Goal: Transaction & Acquisition: Purchase product/service

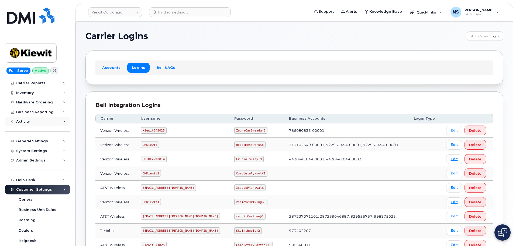
scroll to position [27, 0]
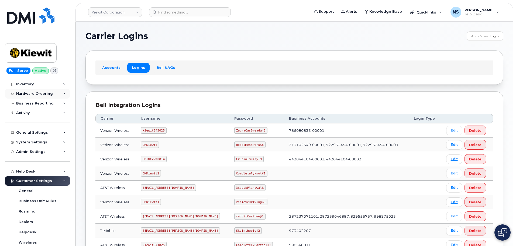
click at [42, 93] on div "Hardware Ordering" at bounding box center [34, 93] width 37 height 4
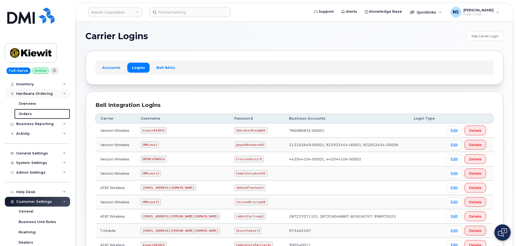
drag, startPoint x: 30, startPoint y: 111, endPoint x: 43, endPoint y: 109, distance: 12.3
click at [31, 111] on link "Orders" at bounding box center [42, 114] width 56 height 10
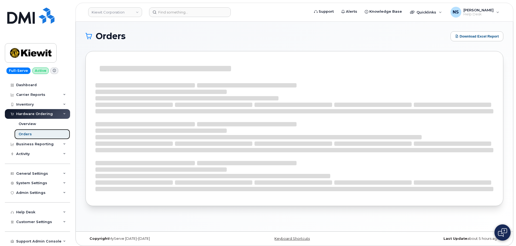
scroll to position [7, 0]
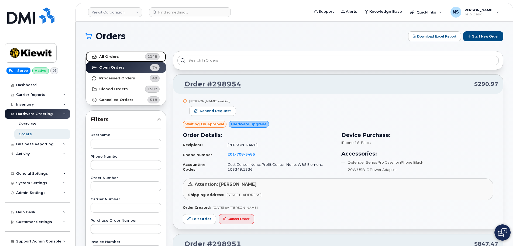
click at [115, 58] on strong "All Orders" at bounding box center [109, 56] width 20 height 4
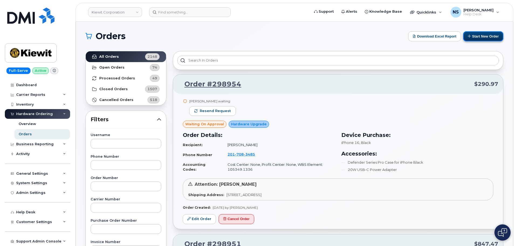
click at [481, 35] on button "Start New Order" at bounding box center [483, 36] width 40 height 10
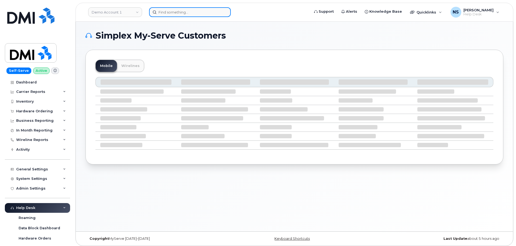
click at [180, 11] on input at bounding box center [190, 12] width 82 height 10
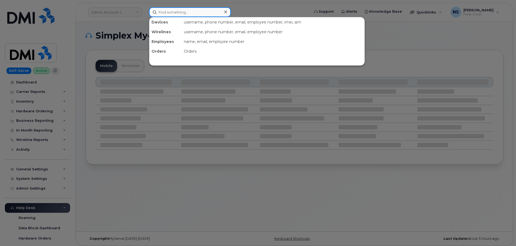
paste input "298946"
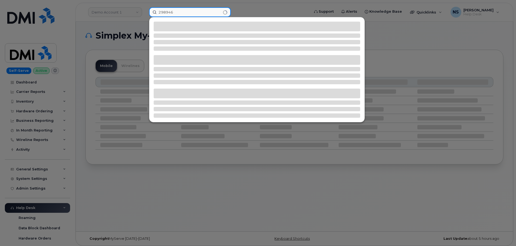
type input "298946"
click at [42, 92] on div at bounding box center [258, 123] width 516 height 246
drag, startPoint x: 176, startPoint y: 11, endPoint x: 183, endPoint y: 13, distance: 8.3
click at [177, 11] on input "298946" at bounding box center [190, 12] width 82 height 10
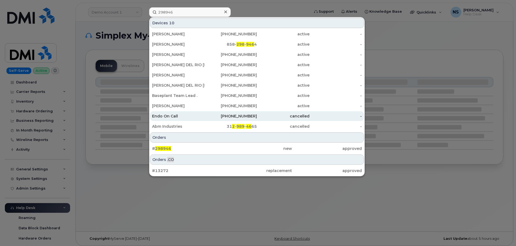
drag, startPoint x: 200, startPoint y: 148, endPoint x: 207, endPoint y: 117, distance: 31.1
click at [200, 147] on div "# 298946" at bounding box center [187, 148] width 70 height 5
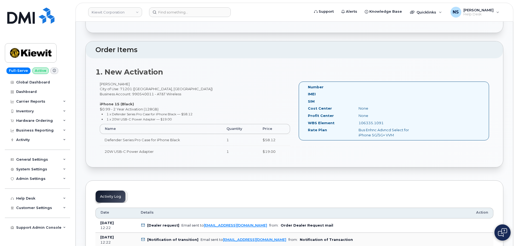
scroll to position [135, 0]
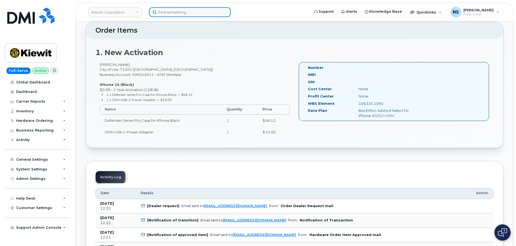
click at [182, 11] on input at bounding box center [190, 12] width 82 height 10
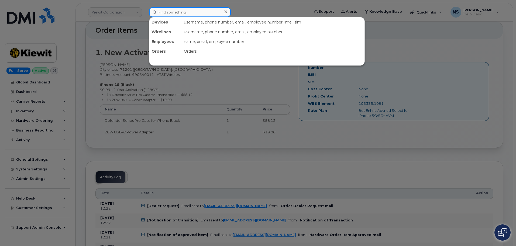
paste input "[PERSON_NAME]"
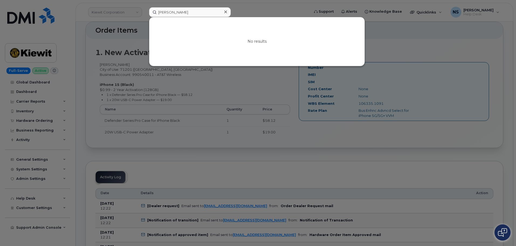
click at [256, 7] on div at bounding box center [258, 123] width 516 height 246
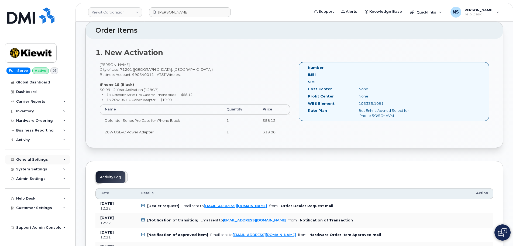
click at [43, 160] on div "General Settings" at bounding box center [32, 159] width 32 height 4
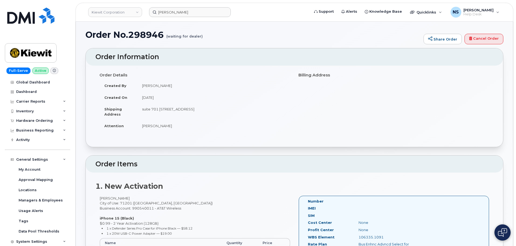
scroll to position [0, 0]
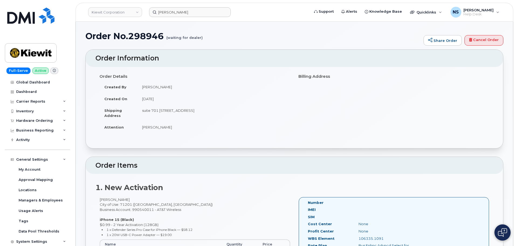
click at [163, 130] on td "[PERSON_NAME]" at bounding box center [213, 127] width 153 height 12
copy div "[PERSON_NAME]"
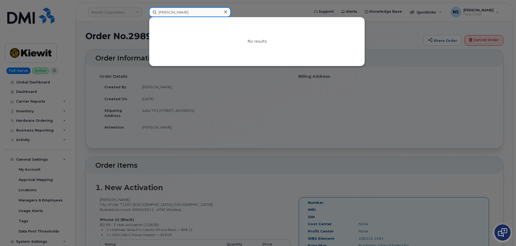
drag, startPoint x: 202, startPoint y: 15, endPoint x: 57, endPoint y: -13, distance: 148.0
paste input "520-727-1246"
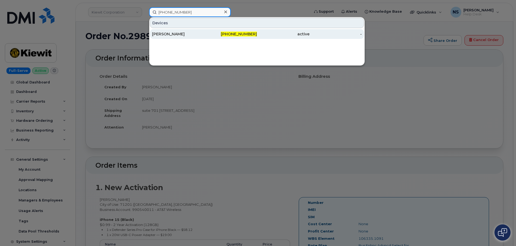
type input "520-727-1246"
click at [175, 36] on div "VICTORIA LAGER" at bounding box center [178, 33] width 53 height 5
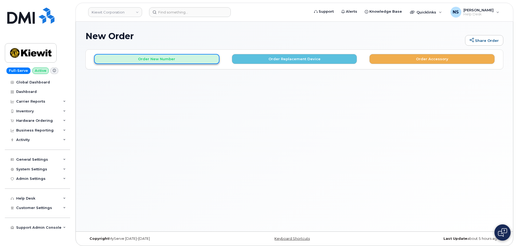
click at [196, 61] on button "Order New Number" at bounding box center [156, 59] width 125 height 10
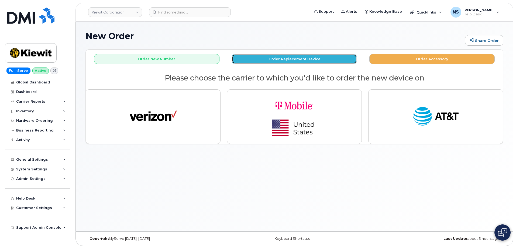
click at [293, 58] on button "Order Replacement Device" at bounding box center [294, 59] width 125 height 10
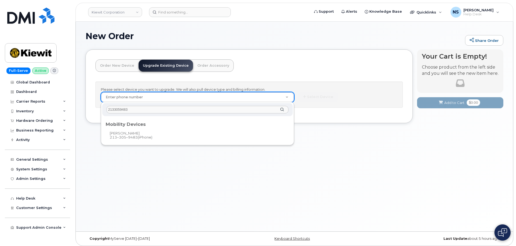
type input "2133059483"
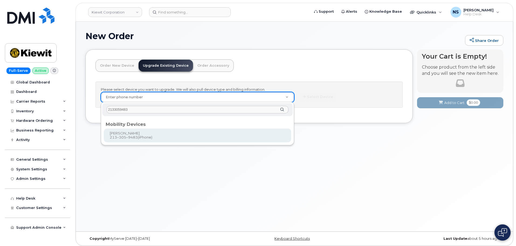
drag, startPoint x: 141, startPoint y: 134, endPoint x: 173, endPoint y: 142, distance: 33.3
type input "1165543"
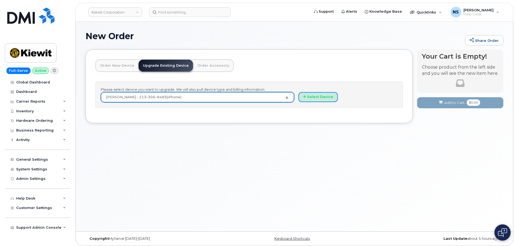
drag, startPoint x: 314, startPoint y: 97, endPoint x: 287, endPoint y: 159, distance: 67.4
click at [313, 93] on button "Select Device" at bounding box center [318, 97] width 39 height 10
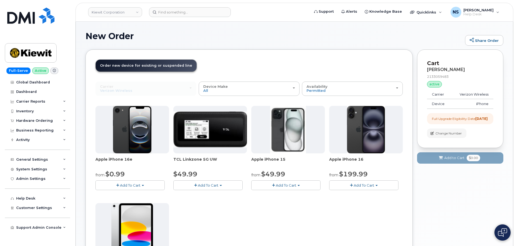
scroll to position [27, 0]
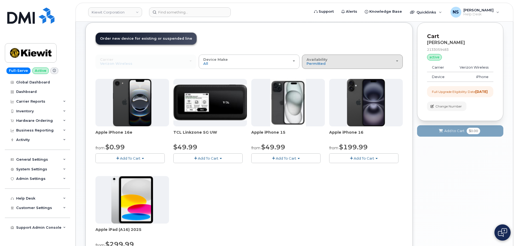
click at [335, 60] on div "Availability Permitted All" at bounding box center [353, 61] width 92 height 8
drag, startPoint x: 327, startPoint y: 74, endPoint x: 317, endPoint y: 94, distance: 22.2
click at [327, 74] on label "Permitted" at bounding box center [315, 74] width 25 height 6
click at [0, 0] on input "Permitted" at bounding box center [0, 0] width 0 height 0
click at [322, 66] on span "Permitted" at bounding box center [316, 63] width 19 height 4
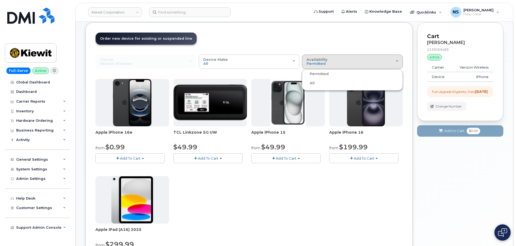
click at [322, 82] on div "All" at bounding box center [352, 83] width 98 height 6
click at [324, 64] on span "Permitted" at bounding box center [316, 63] width 19 height 4
click at [314, 84] on label "All" at bounding box center [308, 83] width 11 height 6
click at [0, 0] on input "All" at bounding box center [0, 0] width 0 height 0
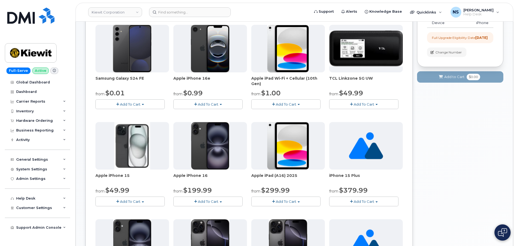
scroll to position [54, 0]
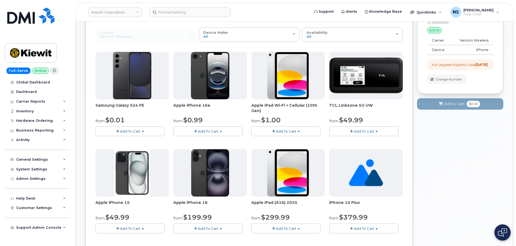
click at [207, 131] on span "Add To Cart" at bounding box center [208, 131] width 21 height 4
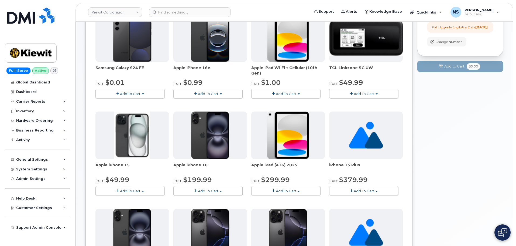
scroll to position [108, 0]
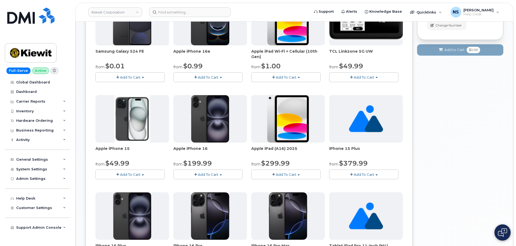
click at [153, 176] on button "Add To Cart" at bounding box center [129, 173] width 69 height 9
click at [147, 173] on button "Add To Cart" at bounding box center [129, 173] width 69 height 9
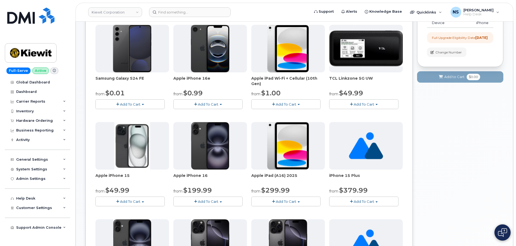
scroll to position [54, 0]
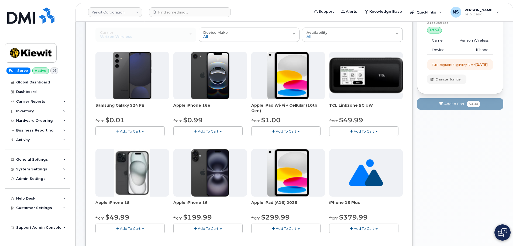
click at [204, 131] on span "Add To Cart" at bounding box center [208, 131] width 21 height 4
click at [203, 140] on link "$0.99 - 2 Year Upgrade (128GB)" at bounding box center [209, 141] width 68 height 7
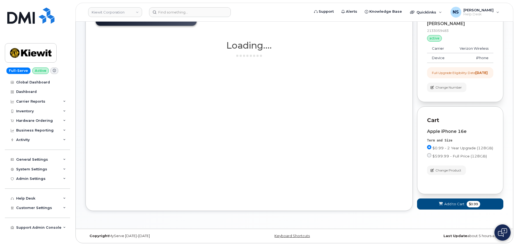
scroll to position [50, 0]
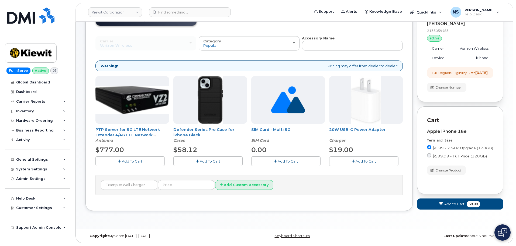
drag, startPoint x: 202, startPoint y: 155, endPoint x: 337, endPoint y: 171, distance: 136.9
click at [202, 159] on span "Add To Cart" at bounding box center [210, 161] width 21 height 4
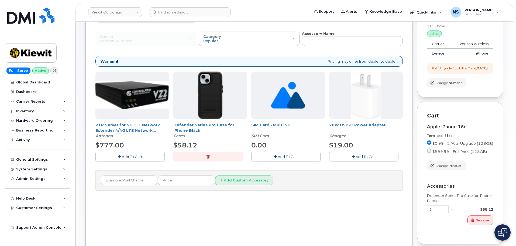
drag, startPoint x: 356, startPoint y: 168, endPoint x: 359, endPoint y: 160, distance: 8.0
click at [357, 167] on div "PTP Server for 5G LTE Network Extender 4/4G LTE Network Extender 3 Antenna $777…" at bounding box center [249, 120] width 308 height 98
drag, startPoint x: 360, startPoint y: 158, endPoint x: 354, endPoint y: 157, distance: 6.0
click at [360, 158] on span "Add To Cart" at bounding box center [366, 156] width 21 height 4
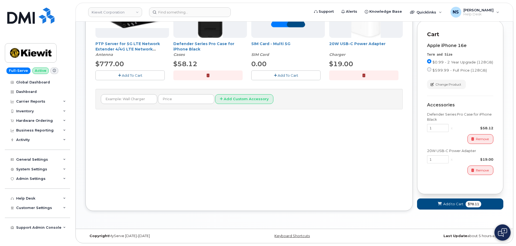
click at [452, 194] on div "Cart Apple iPhone 16e Term and Size $0.99 - 2 Year Upgrade (128GB) $599.99 - Fu…" at bounding box center [460, 107] width 86 height 173
click at [451, 201] on button "Add to Cart $78.11" at bounding box center [460, 203] width 86 height 11
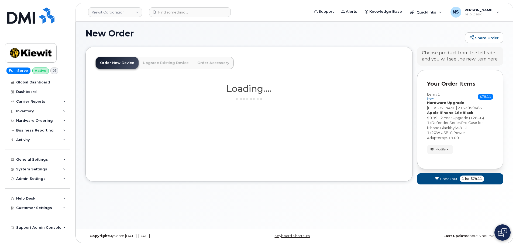
scroll to position [346, 0]
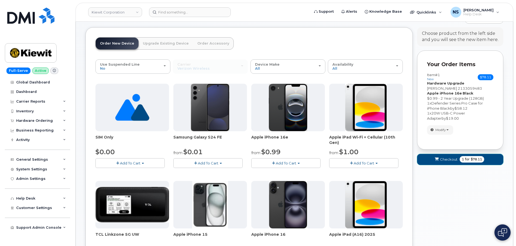
click at [460, 159] on span "1 for $78.11" at bounding box center [472, 159] width 25 height 6
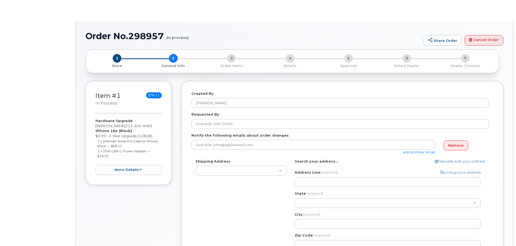
select select
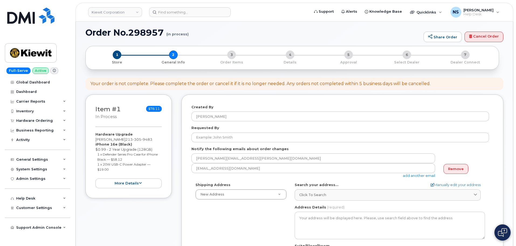
scroll to position [54, 0]
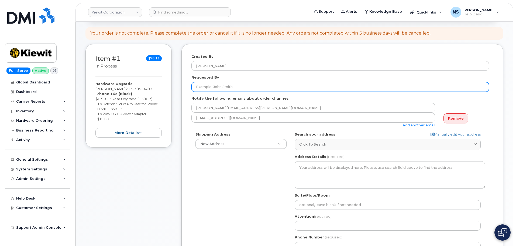
drag, startPoint x: 234, startPoint y: 88, endPoint x: 248, endPoint y: 91, distance: 14.0
click at [234, 88] on input "Requested By" at bounding box center [341, 87] width 298 height 10
drag, startPoint x: 274, startPoint y: 90, endPoint x: 271, endPoint y: 88, distance: 3.1
click at [272, 88] on form "Created By [PERSON_NAME] Requested By Notify the following emails about order c…" at bounding box center [343, 162] width 302 height 216
click at [271, 87] on input "Requested By" at bounding box center [341, 87] width 298 height 10
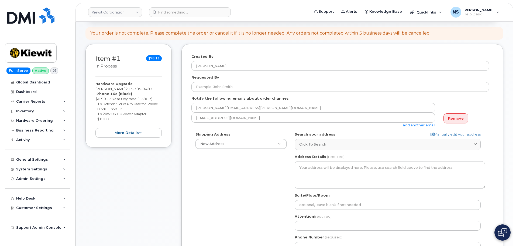
click at [255, 198] on div "Shipping Address New Address New Address [STREET_ADDRESS][GEOGRAPHIC_DATA][PERS…" at bounding box center [341, 194] width 298 height 124
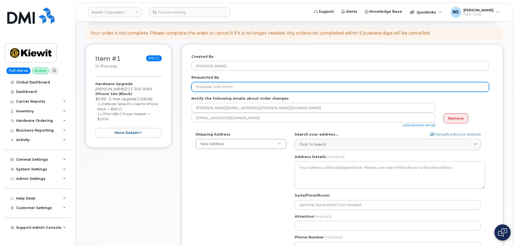
click at [254, 86] on input "Requested By" at bounding box center [341, 87] width 298 height 10
paste input "[PERSON_NAME]"
type input "[PERSON_NAME]"
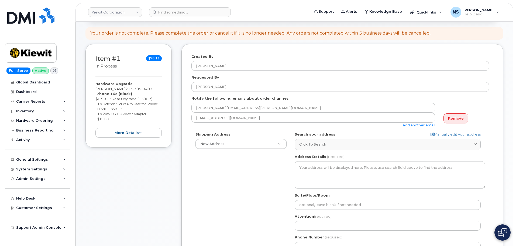
drag, startPoint x: 208, startPoint y: 194, endPoint x: 223, endPoint y: 183, distance: 19.1
click at [209, 193] on div "Shipping Address New Address New Address [STREET_ADDRESS][GEOGRAPHIC_DATA][PERS…" at bounding box center [341, 194] width 298 height 124
click at [407, 125] on link "add another email" at bounding box center [419, 125] width 32 height 4
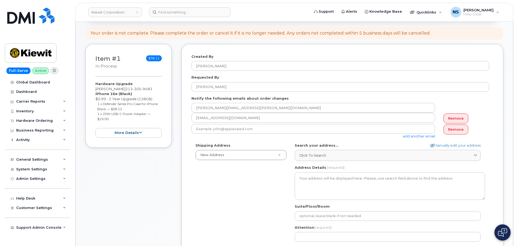
click at [261, 134] on div "add another email" at bounding box center [316, 131] width 248 height 15
click at [260, 123] on div "[EMAIL_ADDRESS][DOMAIN_NAME] Remove" at bounding box center [341, 118] width 298 height 11
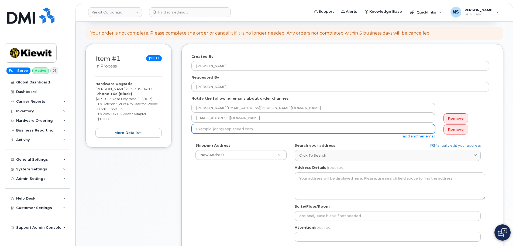
click at [262, 130] on input "email" at bounding box center [314, 129] width 244 height 10
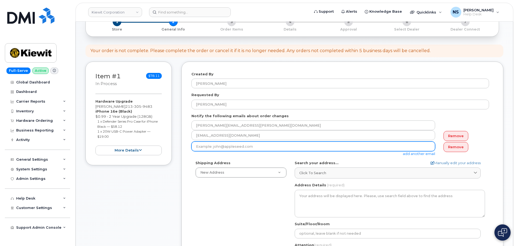
scroll to position [27, 0]
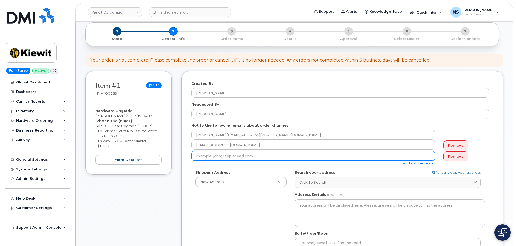
drag, startPoint x: 213, startPoint y: 160, endPoint x: 216, endPoint y: 159, distance: 3.1
click at [213, 160] on input "email" at bounding box center [314, 156] width 244 height 10
paste input "[EMAIL_ADDRESS][PERSON_NAME][PERSON_NAME][DOMAIN_NAME]"
type input "[EMAIL_ADDRESS][PERSON_NAME][PERSON_NAME][DOMAIN_NAME]"
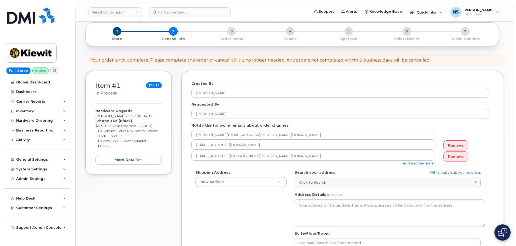
click at [227, 224] on div "Shipping Address New Address New Address [STREET_ADDRESS][GEOGRAPHIC_DATA][PERS…" at bounding box center [341, 232] width 298 height 124
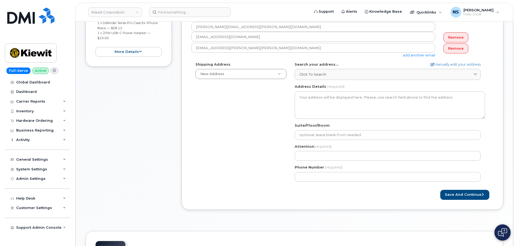
scroll to position [81, 0]
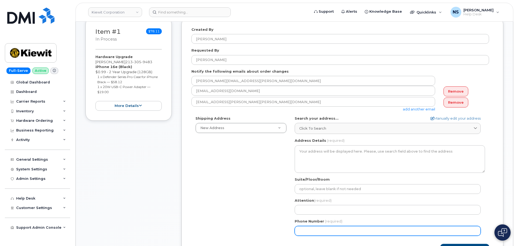
drag, startPoint x: 213, startPoint y: 194, endPoint x: 225, endPoint y: 191, distance: 12.6
click at [217, 193] on div "Shipping Address New Address New Address [STREET_ADDRESS][GEOGRAPHIC_DATA][PERS…" at bounding box center [341, 178] width 298 height 124
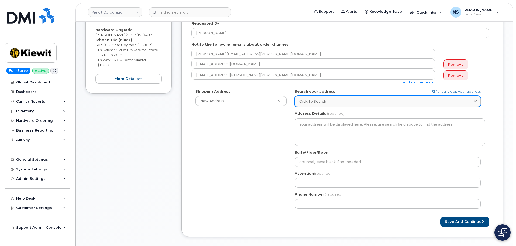
click at [319, 103] on span "Click to search" at bounding box center [312, 101] width 27 height 5
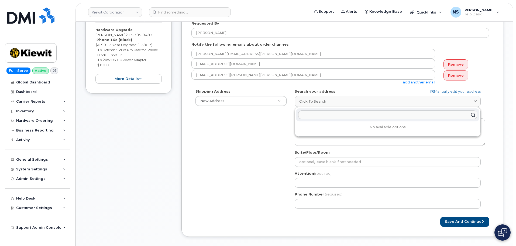
click at [321, 118] on input "text" at bounding box center [387, 114] width 179 height 9
paste input "[STREET_ADDRESS]"
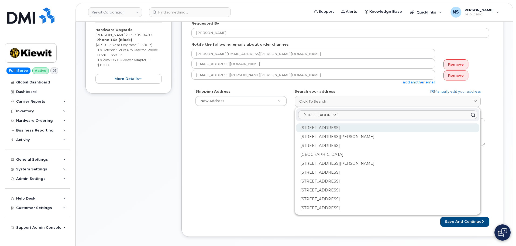
type input "[STREET_ADDRESS]"
click at [329, 141] on div "[STREET_ADDRESS]" at bounding box center [387, 145] width 183 height 9
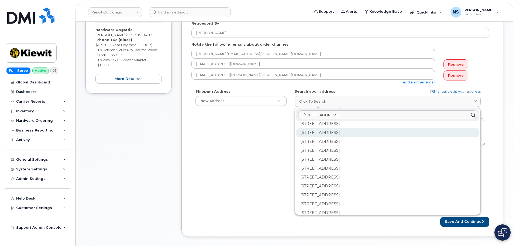
scroll to position [459, 0]
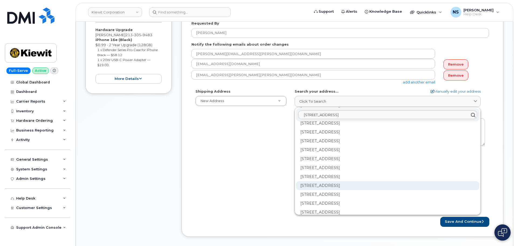
click at [333, 199] on div "[STREET_ADDRESS]" at bounding box center [387, 203] width 183 height 9
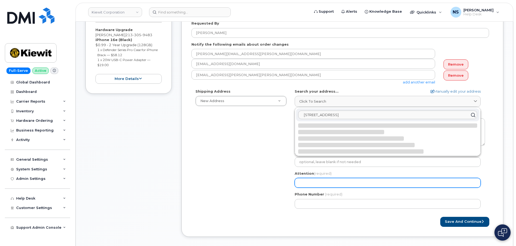
scroll to position [0, 0]
select select
type textarea "[STREET_ADDRESS]"
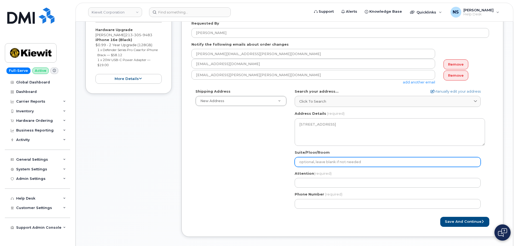
click at [319, 159] on input "Suite/Floor/Room" at bounding box center [388, 162] width 186 height 10
select select
type input "7"
select select
type input "70"
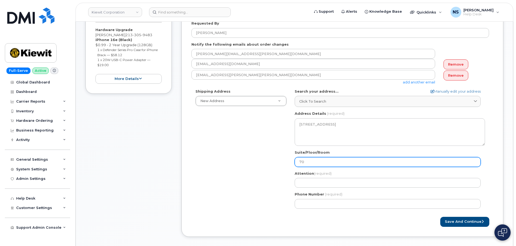
select select
type input "700"
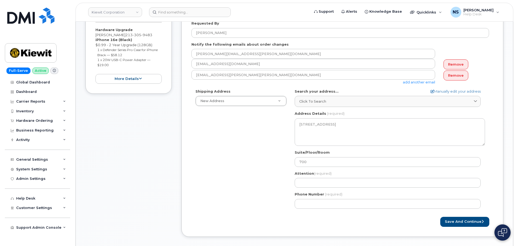
click at [259, 169] on div "Shipping Address New Address New Address [STREET_ADDRESS][GEOGRAPHIC_DATA][PERS…" at bounding box center [341, 151] width 298 height 124
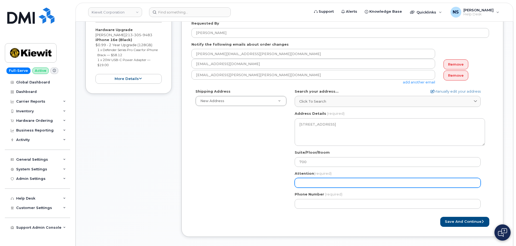
click at [308, 179] on input "Attention (required)" at bounding box center [388, 183] width 186 height 10
click at [303, 179] on input "Attention (required)" at bounding box center [388, 183] width 186 height 10
paste input "[PERSON_NAME]"
select select
type input "[PERSON_NAME]"
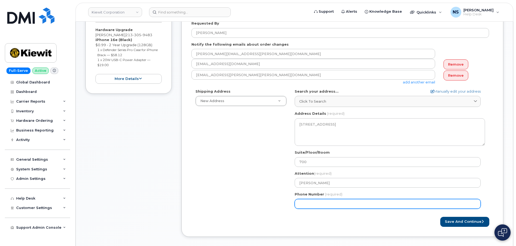
drag, startPoint x: 317, startPoint y: 210, endPoint x: 316, endPoint y: 205, distance: 5.0
click at [316, 206] on div "LA Monroe Search your address... Manually edit your address Click to search 150…" at bounding box center [390, 151] width 199 height 124
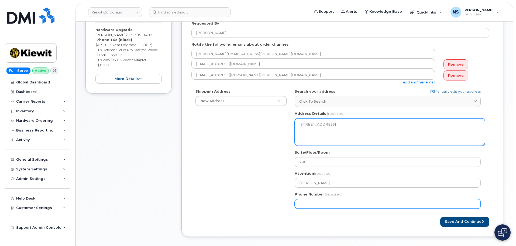
drag, startPoint x: 316, startPoint y: 205, endPoint x: 449, endPoint y: 129, distance: 153.3
click at [316, 205] on input "Phone Number" at bounding box center [388, 204] width 186 height 10
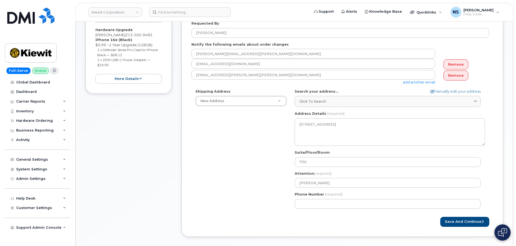
click at [315, 194] on label "Phone Number" at bounding box center [309, 194] width 29 height 5
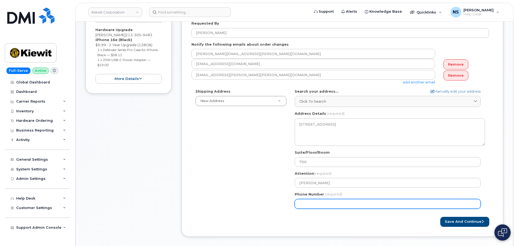
click at [315, 199] on input "Phone Number" at bounding box center [388, 204] width 186 height 10
click at [313, 200] on input "Phone Number" at bounding box center [388, 204] width 186 height 10
paste input "6266299389"
select select
type input "6266299389"
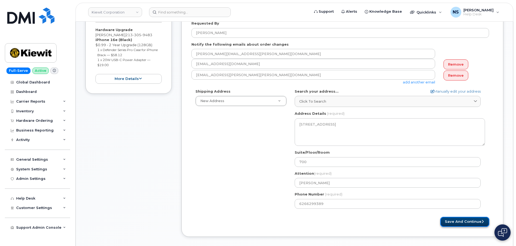
click at [446, 223] on button "Save and Continue" at bounding box center [465, 222] width 49 height 10
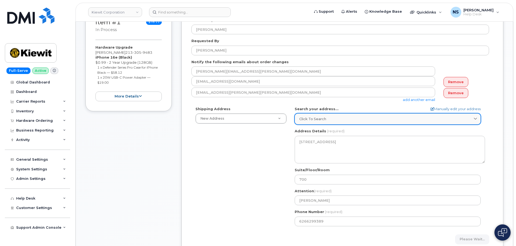
scroll to position [81, 0]
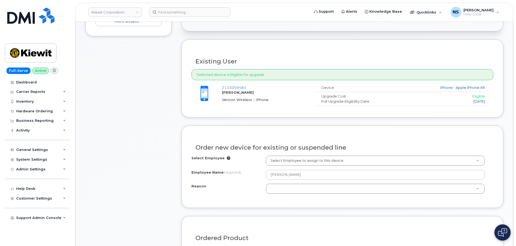
scroll to position [189, 0]
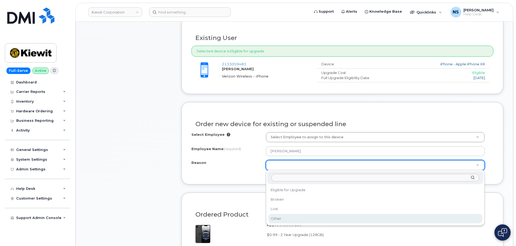
select select "other"
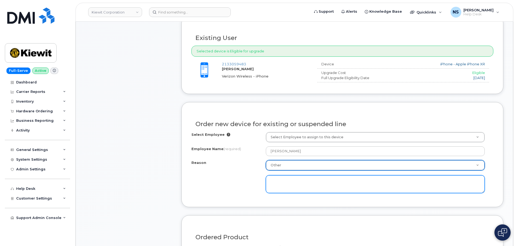
click at [274, 179] on textarea at bounding box center [375, 184] width 219 height 18
click at [278, 179] on textarea at bounding box center [375, 184] width 219 height 18
type textarea "Phone is defective."
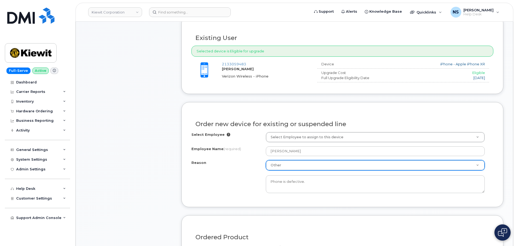
click at [231, 189] on div "Reason Other Reason Eligible for Upgrade Broken Lost Other Phone is defective." at bounding box center [343, 176] width 302 height 33
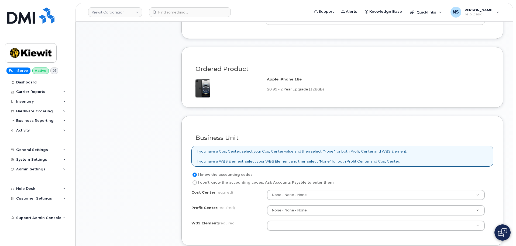
scroll to position [405, 0]
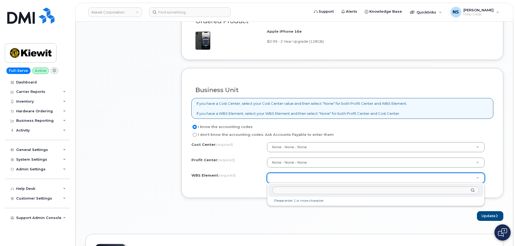
click at [308, 189] on input "text" at bounding box center [376, 190] width 207 height 8
paste input "106335.1091"
type input "106335.1091"
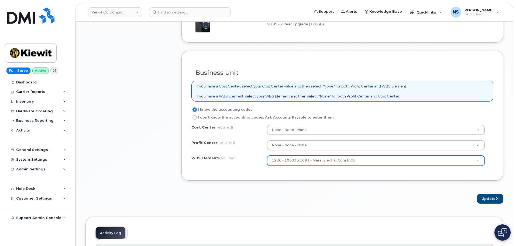
scroll to position [432, 0]
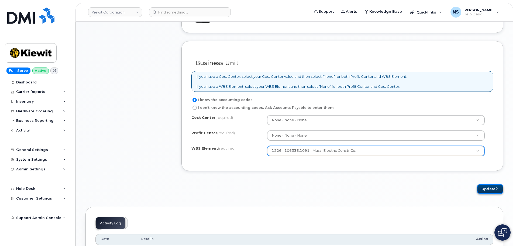
click at [483, 187] on button "Update" at bounding box center [490, 189] width 26 height 10
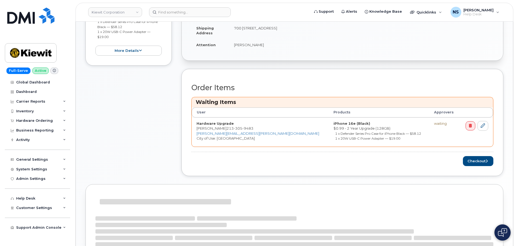
scroll to position [189, 0]
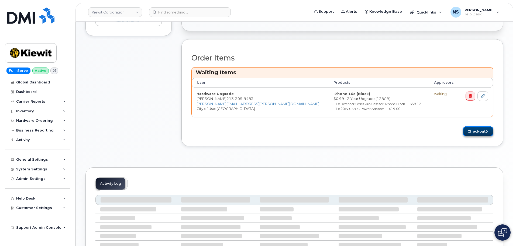
click at [480, 134] on button "Checkout" at bounding box center [478, 131] width 30 height 10
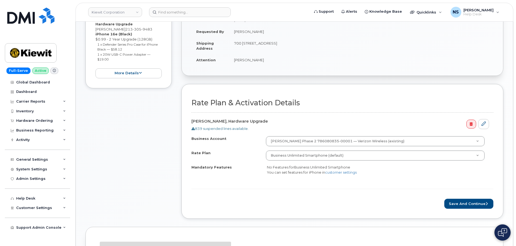
scroll to position [135, 0]
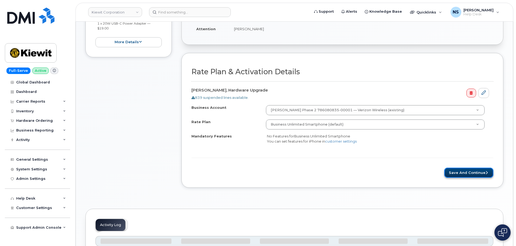
click at [460, 175] on button "Save and Continue" at bounding box center [469, 173] width 49 height 10
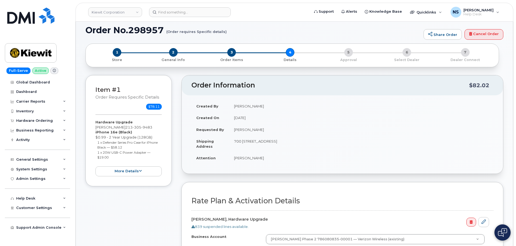
scroll to position [0, 0]
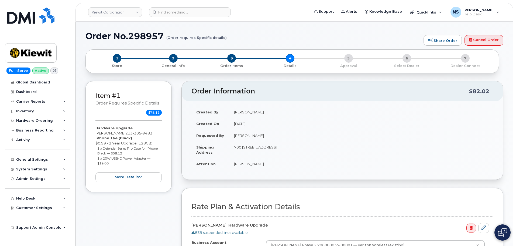
click at [148, 39] on h1 "Order No.298957 (Order requires Specific details)" at bounding box center [254, 35] width 336 height 9
copy h1 "298957"
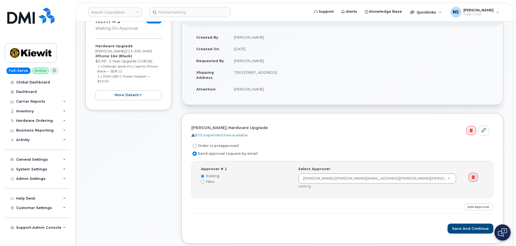
scroll to position [162, 0]
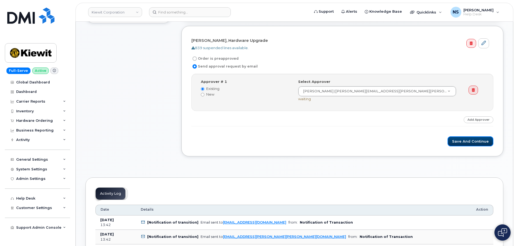
drag, startPoint x: 465, startPoint y: 143, endPoint x: 472, endPoint y: 147, distance: 7.8
click at [470, 146] on div "Brad Tyler, Hardware Upgrade 839 suspended lines available. Order is preapprove…" at bounding box center [343, 91] width 322 height 130
click at [473, 140] on button "Save and Continue" at bounding box center [471, 141] width 46 height 10
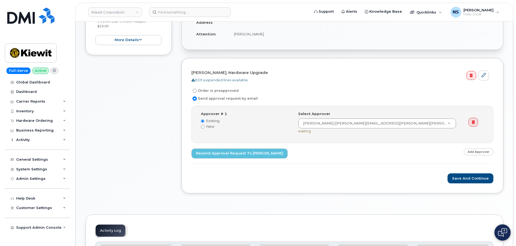
scroll to position [90, 0]
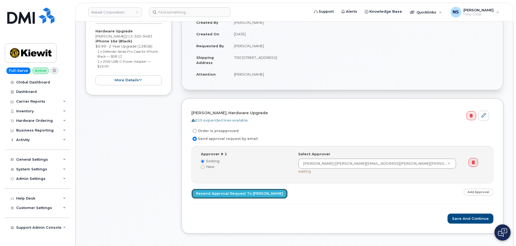
click at [245, 198] on link "Resend Approval Request to Bryan Marotta" at bounding box center [240, 194] width 96 height 10
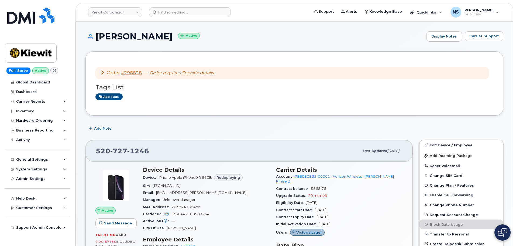
click at [102, 71] on icon at bounding box center [102, 72] width 4 height 4
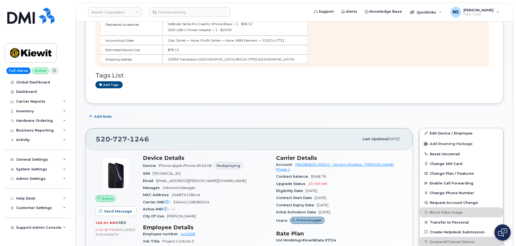
scroll to position [162, 0]
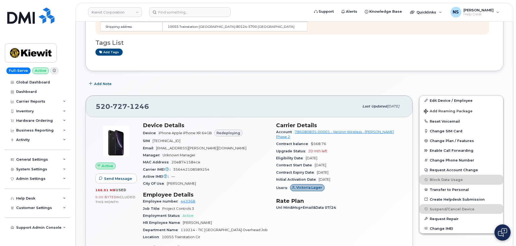
drag, startPoint x: 276, startPoint y: 146, endPoint x: 335, endPoint y: 154, distance: 59.6
click at [335, 154] on div "Carrier Details Account 786080835-00001 - Verizon Wireless - Kiewit Phase 2 Con…" at bounding box center [339, 226] width 133 height 214
copy section "Upgrade Status 20 mth left Eligibility Date Apr 18, 2027"
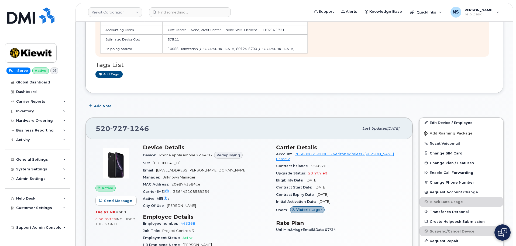
scroll to position [216, 0]
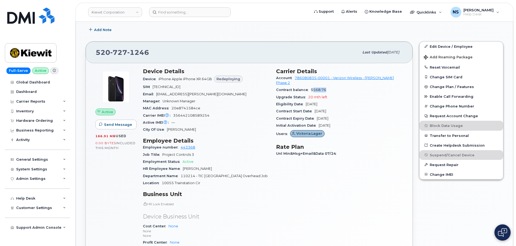
drag, startPoint x: 314, startPoint y: 86, endPoint x: 325, endPoint y: 85, distance: 11.1
click at [325, 88] on span "$568.76" at bounding box center [318, 90] width 15 height 4
copy span "568.76"
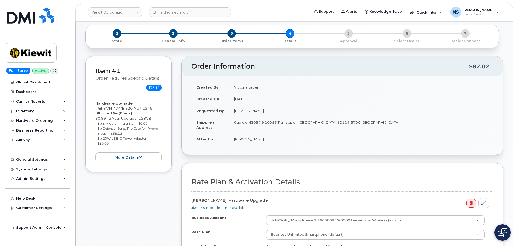
scroll to position [54, 0]
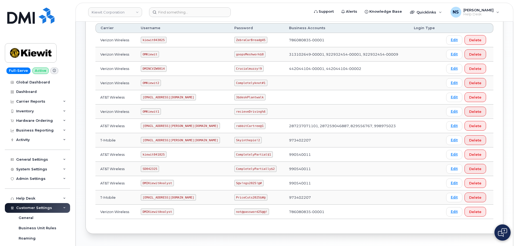
scroll to position [81, 0]
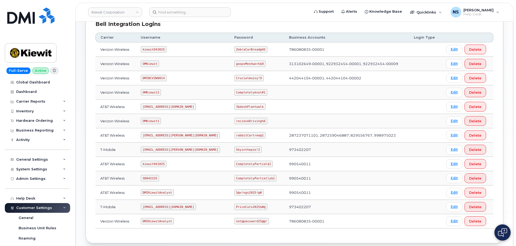
click at [158, 49] on code "kiewit043025" at bounding box center [154, 49] width 26 height 6
copy code "kiewit043025"
click at [230, 54] on td "ZebraCarBread@45" at bounding box center [257, 49] width 55 height 14
click at [234, 50] on code "ZebraCarBread@45" at bounding box center [250, 49] width 33 height 6
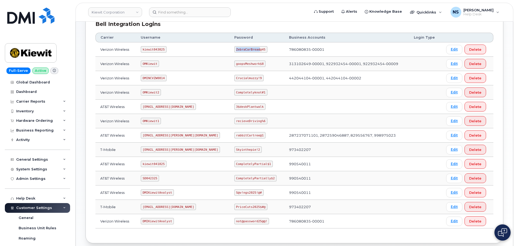
click at [234, 50] on code "ZebraCarBread@45" at bounding box center [250, 49] width 33 height 6
copy code "ZebraCarBread@45"
